Goal: Complete application form

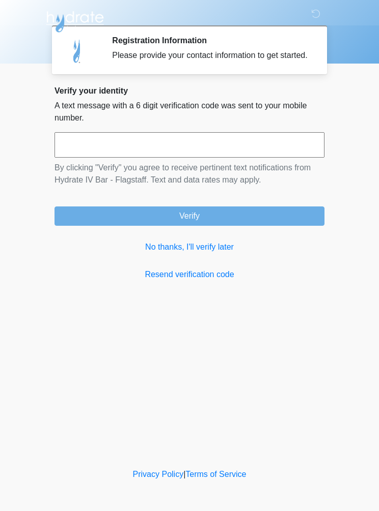
click at [131, 157] on input "text" at bounding box center [189, 144] width 270 height 25
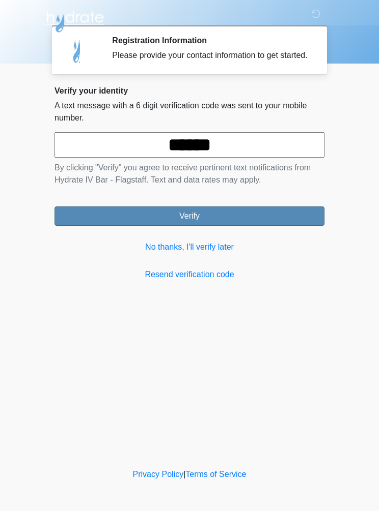
type input "******"
click at [210, 226] on button "Verify" at bounding box center [189, 216] width 270 height 19
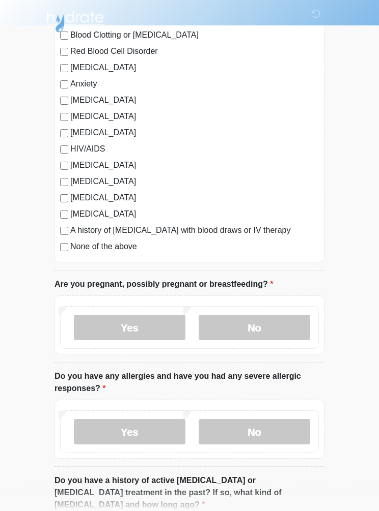
scroll to position [169, 0]
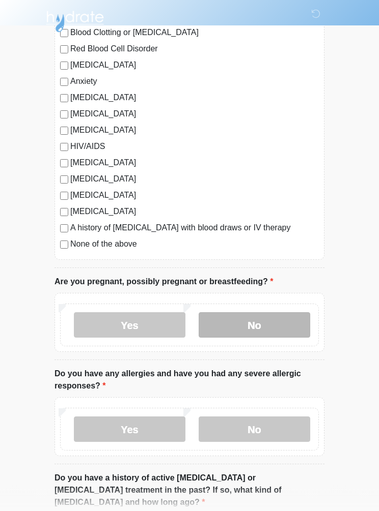
click at [271, 323] on label "No" at bounding box center [253, 325] width 111 height 25
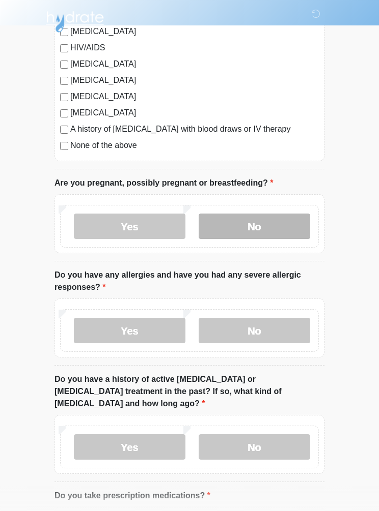
scroll to position [279, 0]
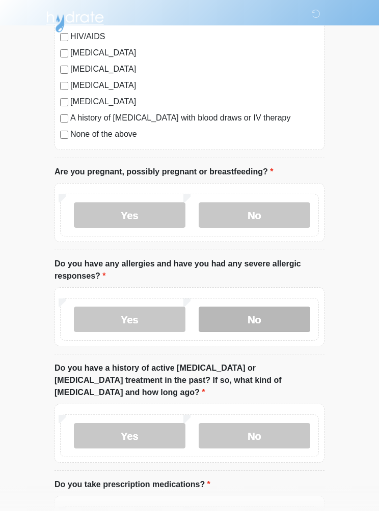
click at [279, 316] on label "No" at bounding box center [253, 319] width 111 height 25
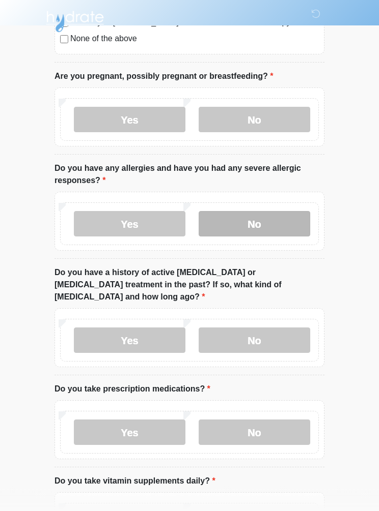
scroll to position [387, 0]
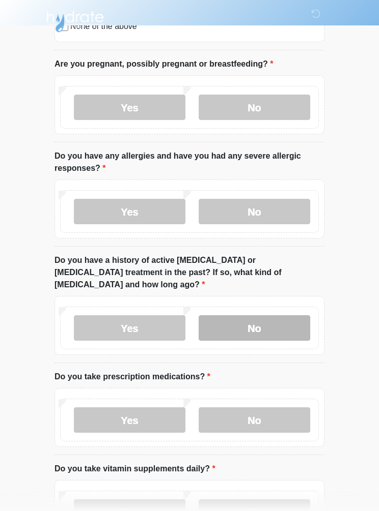
click at [272, 316] on label "No" at bounding box center [253, 328] width 111 height 25
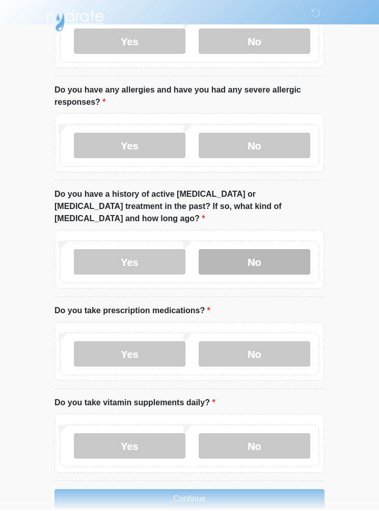
scroll to position [450, 0]
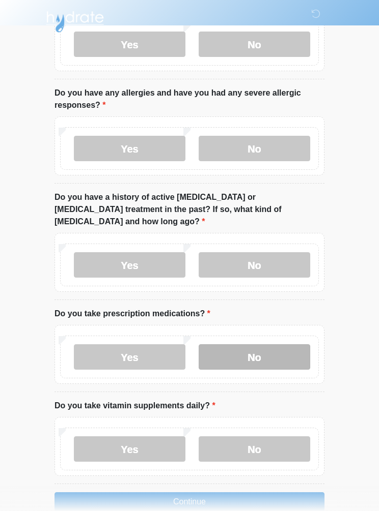
click at [270, 345] on label "No" at bounding box center [253, 357] width 111 height 25
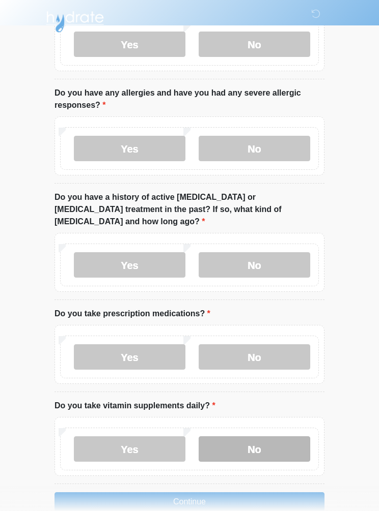
click at [272, 437] on label "No" at bounding box center [253, 449] width 111 height 25
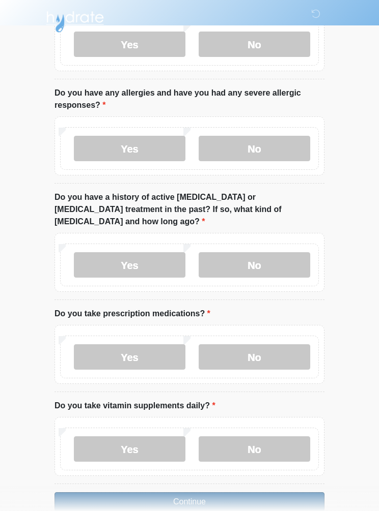
click at [214, 493] on button "Continue" at bounding box center [189, 502] width 270 height 19
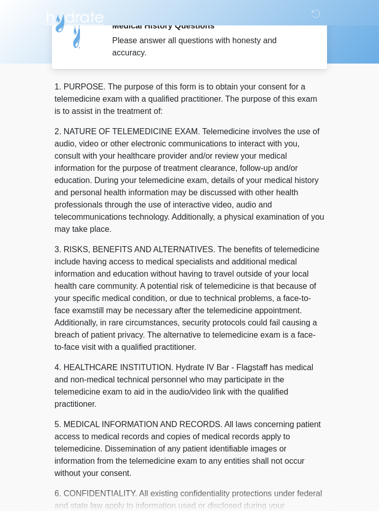
scroll to position [0, 0]
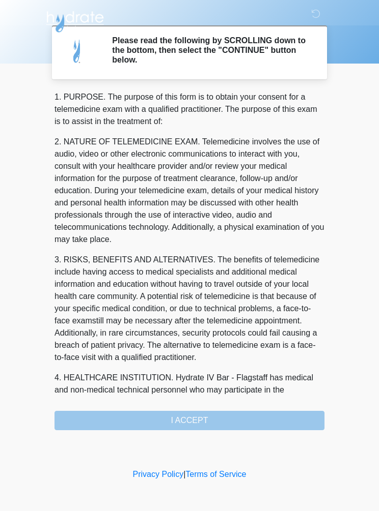
click at [208, 421] on div "1. PURPOSE. The purpose of this form is to obtain your consent for a telemedici…" at bounding box center [189, 260] width 270 height 339
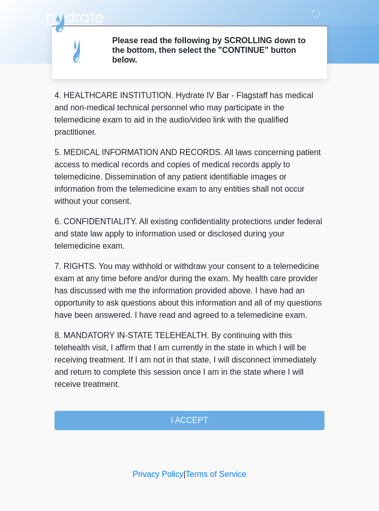
scroll to position [295, 0]
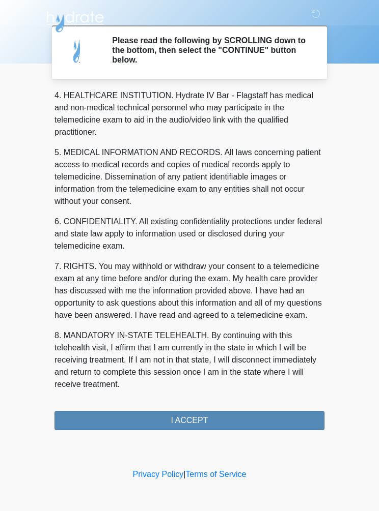
click at [205, 416] on button "I ACCEPT" at bounding box center [189, 420] width 270 height 19
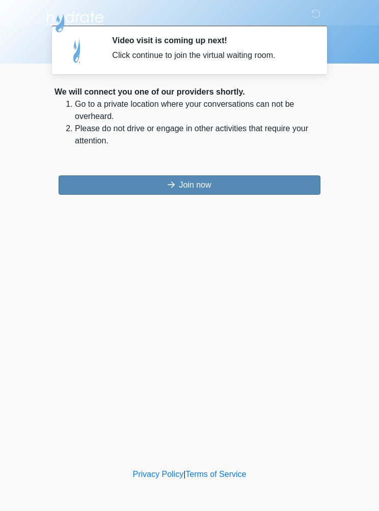
click at [194, 191] on button "Join now" at bounding box center [190, 185] width 262 height 19
